Goal: Check status: Check status

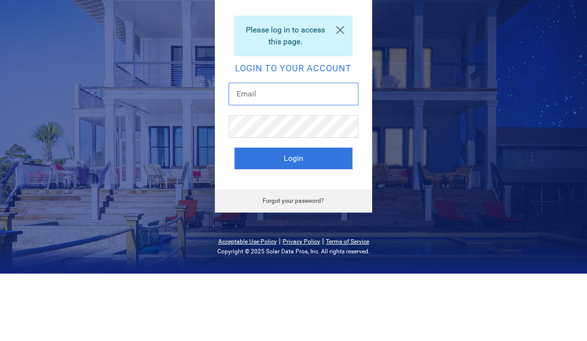
type input "lee@universalcoatings.net"
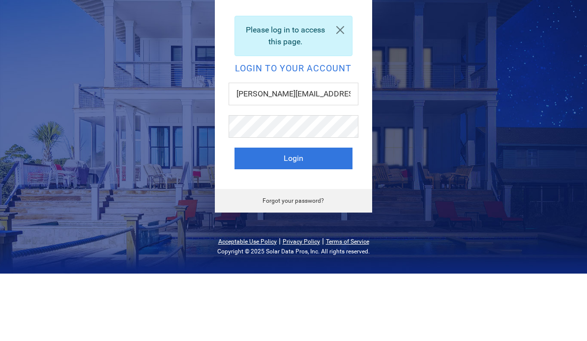
click at [293, 215] on button "Login" at bounding box center [294, 226] width 118 height 22
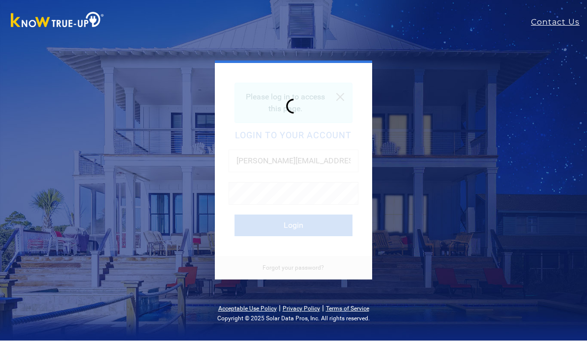
click at [366, 94] on div at bounding box center [293, 171] width 157 height 216
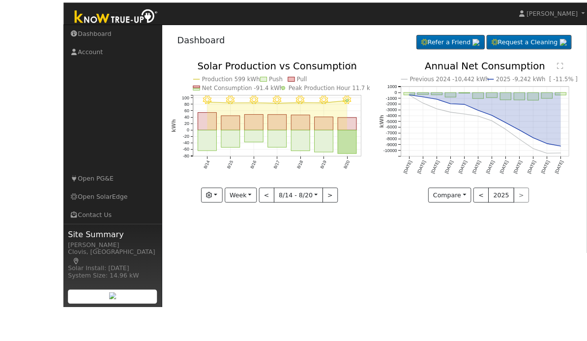
scroll to position [1, 0]
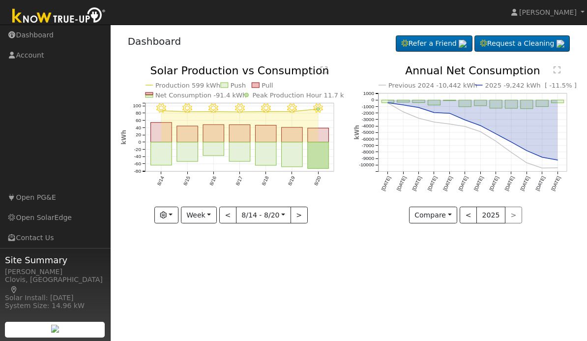
click at [321, 157] on rect "onclick=""" at bounding box center [318, 155] width 21 height 27
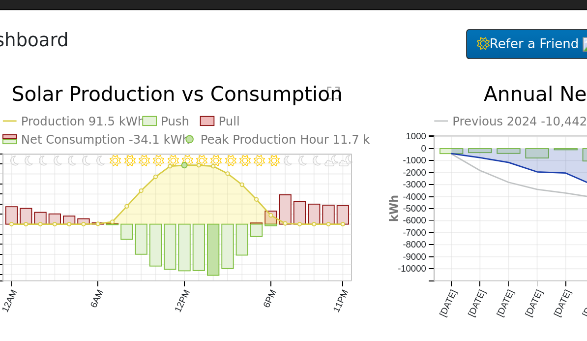
scroll to position [0, 0]
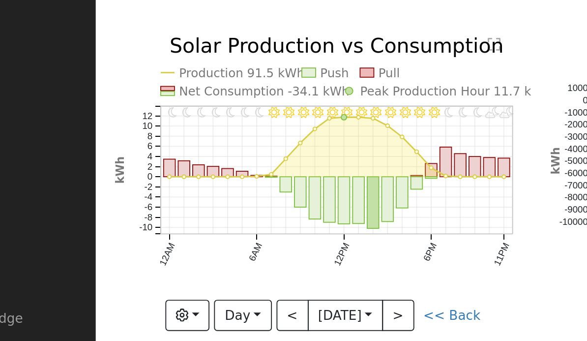
click at [208, 208] on button "<" at bounding box center [216, 216] width 17 height 17
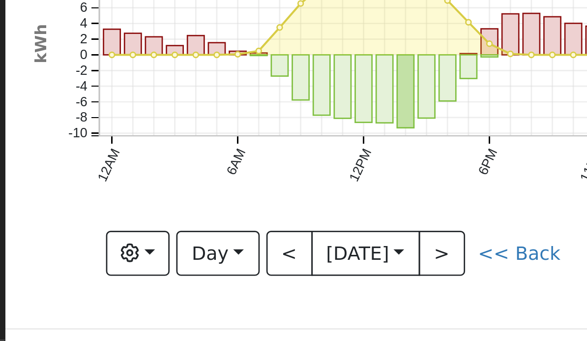
click at [264, 208] on button ">" at bounding box center [272, 216] width 17 height 17
type input "2025-08-20"
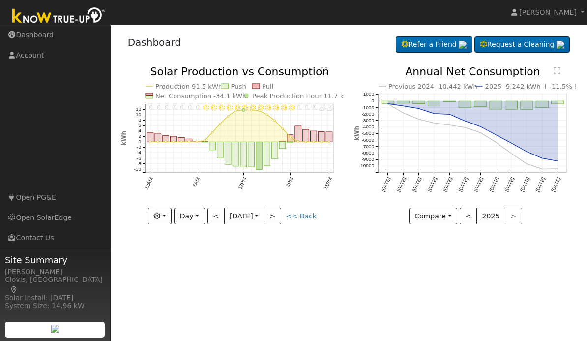
click at [47, 228] on link "Open SolarEdge" at bounding box center [55, 218] width 111 height 20
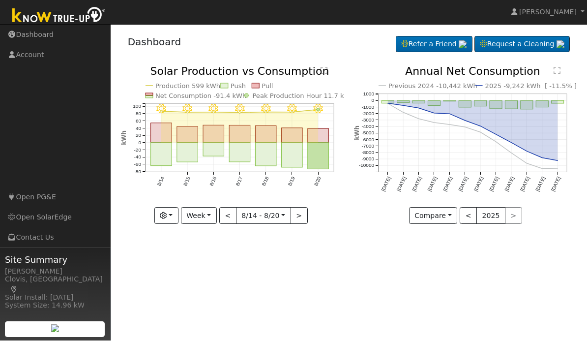
click at [178, 214] on button "button" at bounding box center [166, 216] width 24 height 17
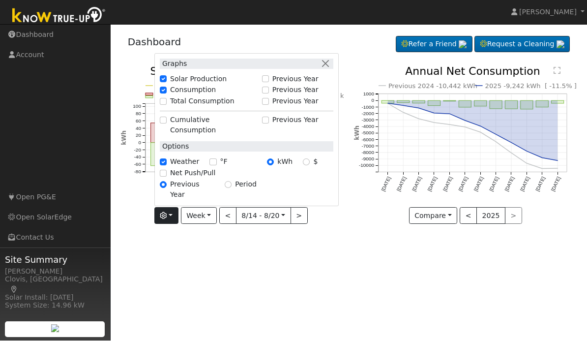
click at [195, 179] on label "Net Push/Pull" at bounding box center [192, 173] width 45 height 10
click at [167, 177] on input "Net Push/Pull" at bounding box center [163, 173] width 7 height 7
checkbox input "true"
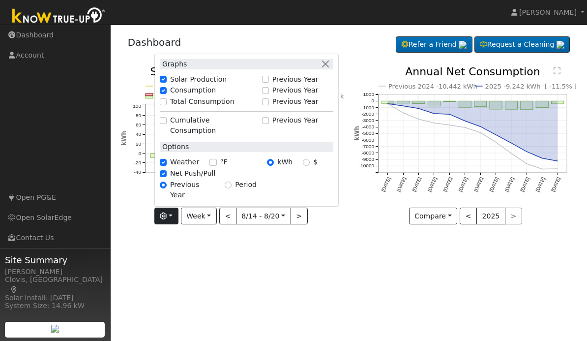
click at [320, 267] on div "User Profile First name Last name Email Email Notifications No Emails No Emails…" at bounding box center [349, 183] width 477 height 316
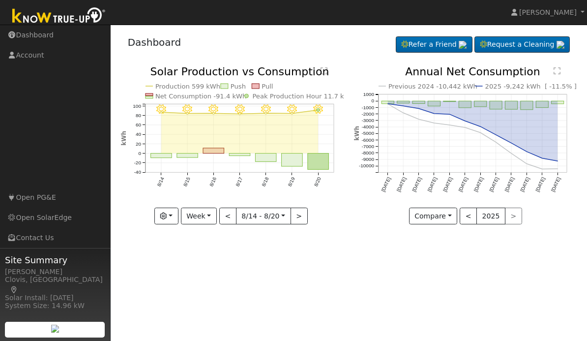
click at [41, 228] on link "Open SolarEdge" at bounding box center [55, 218] width 111 height 20
